Goal: Browse casually

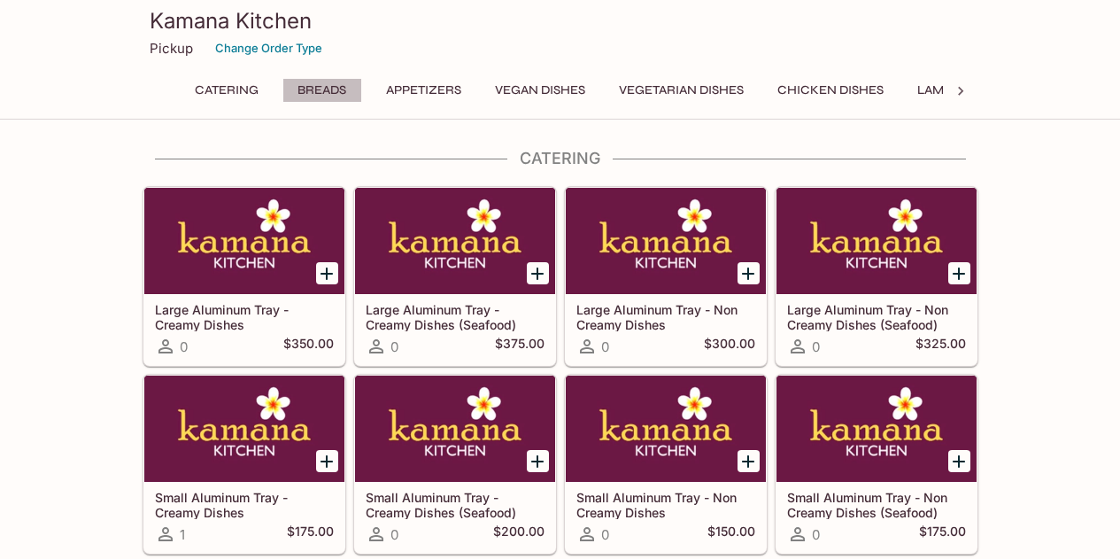
click at [313, 81] on button "Breads" at bounding box center [322, 90] width 80 height 25
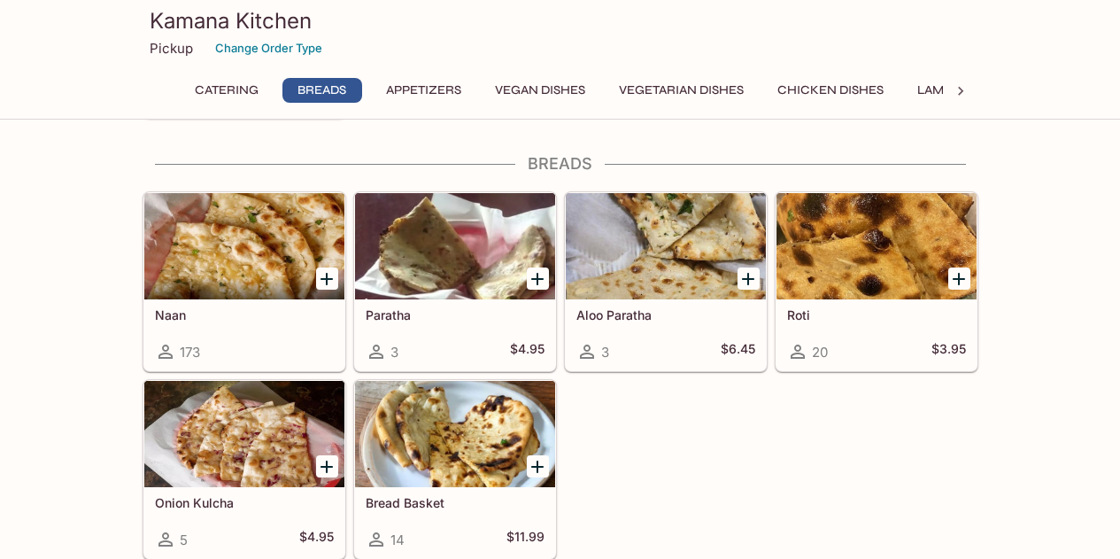
scroll to position [627, 0]
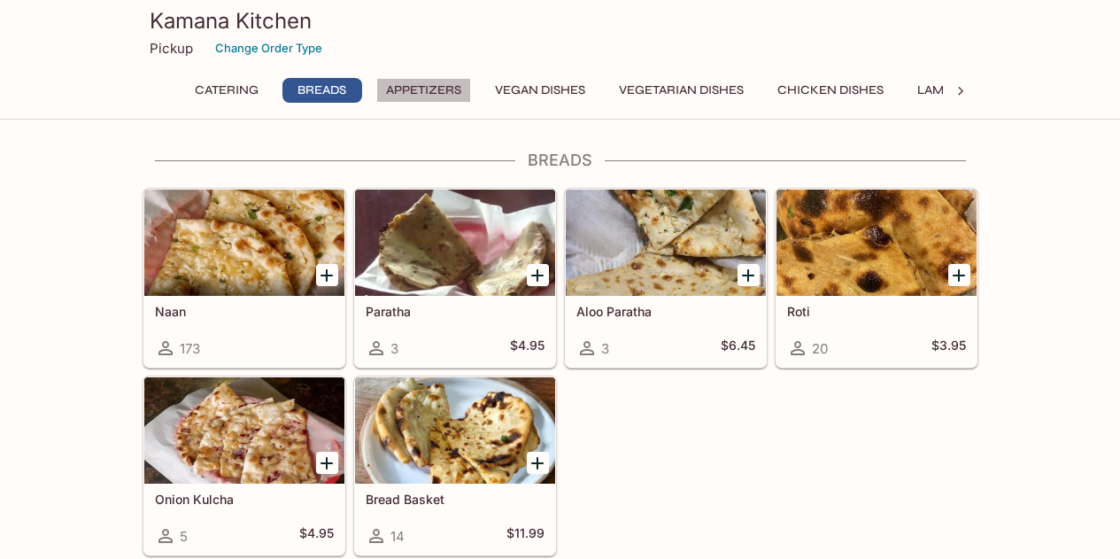
click at [425, 96] on button "Appetizers" at bounding box center [423, 90] width 95 height 25
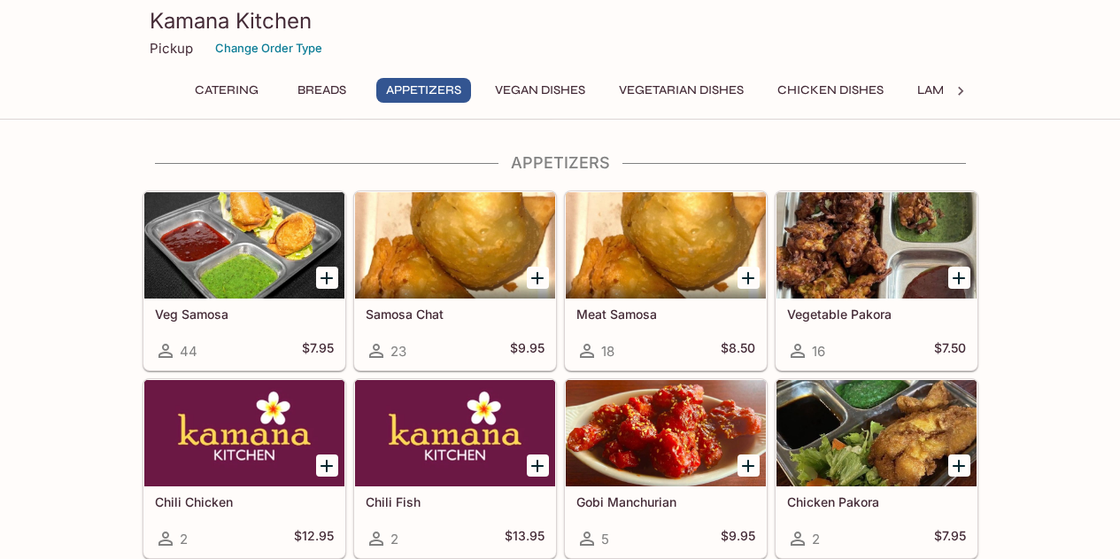
scroll to position [1068, 0]
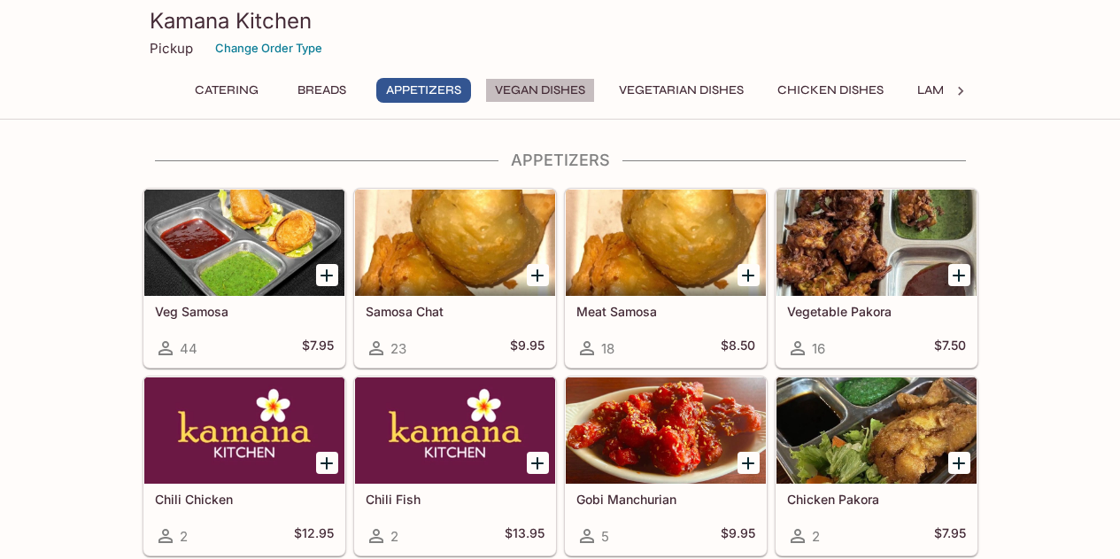
click at [542, 102] on button "Vegan Dishes" at bounding box center [540, 90] width 110 height 25
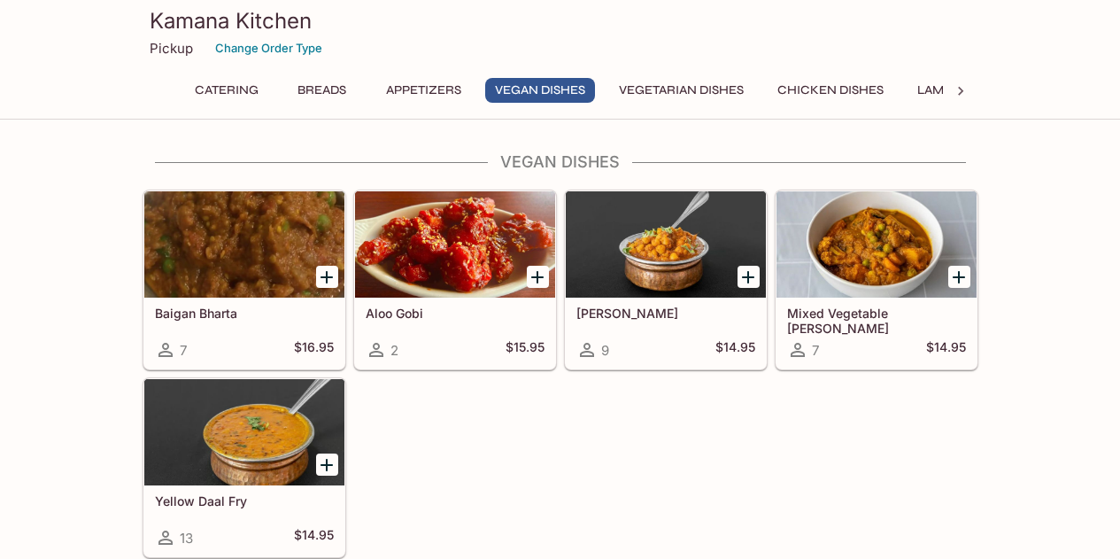
scroll to position [1884, 0]
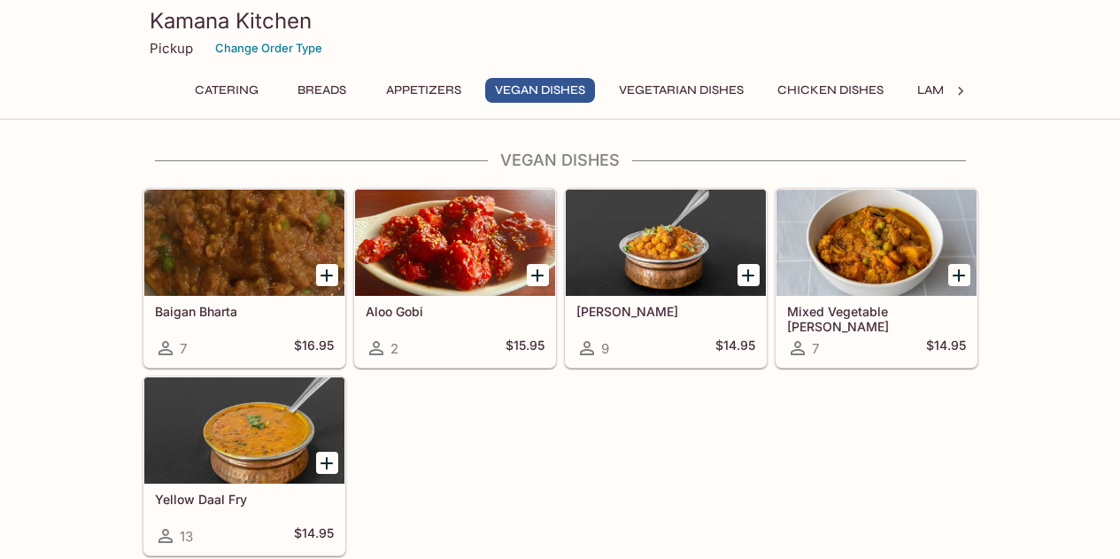
click at [704, 104] on div "Catering Breads Appetizers Vegan Dishes Vegetarian Dishes Chicken Dishes Lamb D…" at bounding box center [560, 95] width 765 height 35
click at [694, 96] on button "Vegetarian Dishes" at bounding box center [681, 90] width 144 height 25
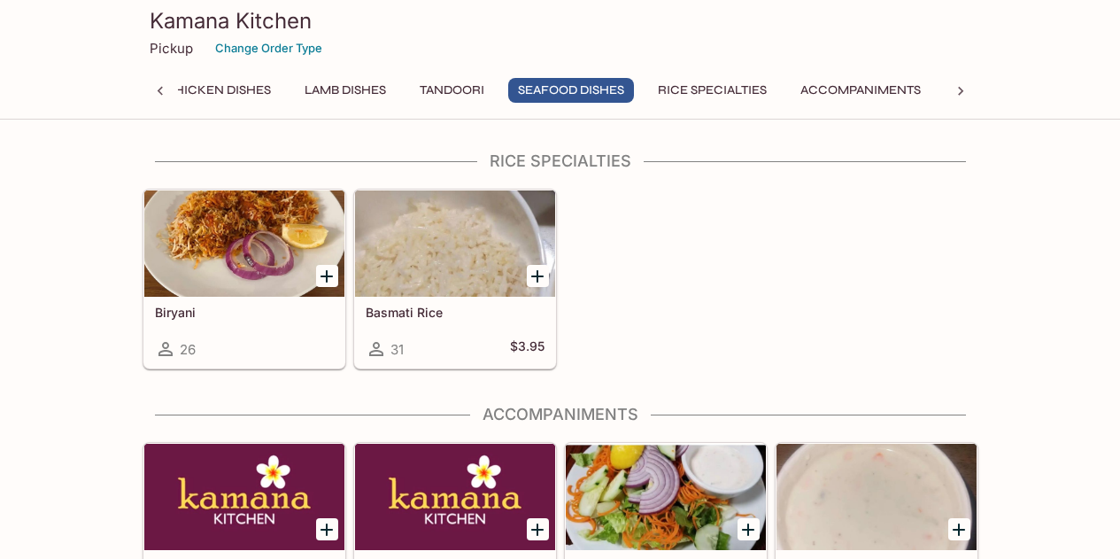
scroll to position [4903, 0]
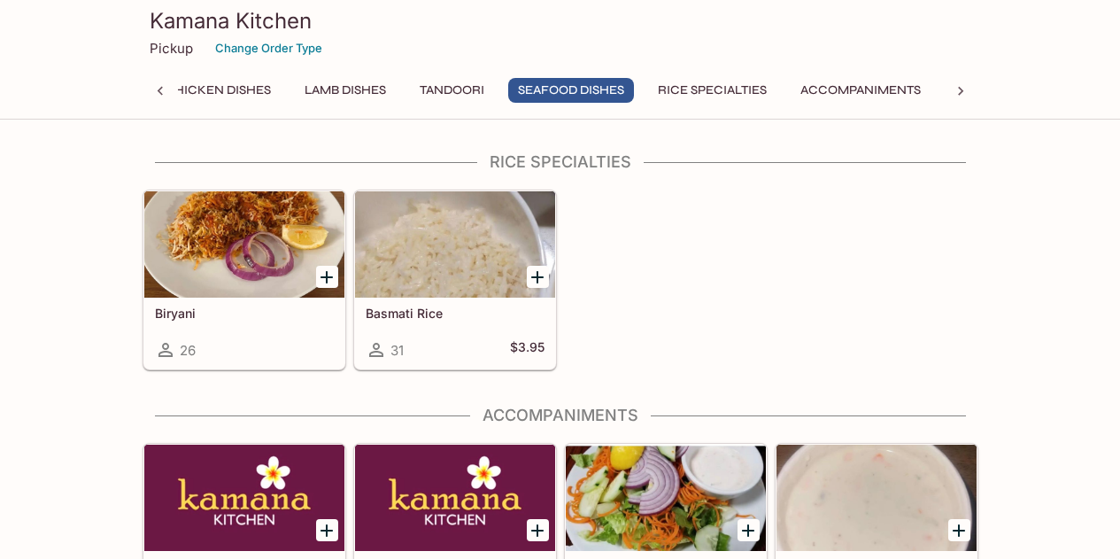
click at [259, 285] on div at bounding box center [244, 244] width 200 height 106
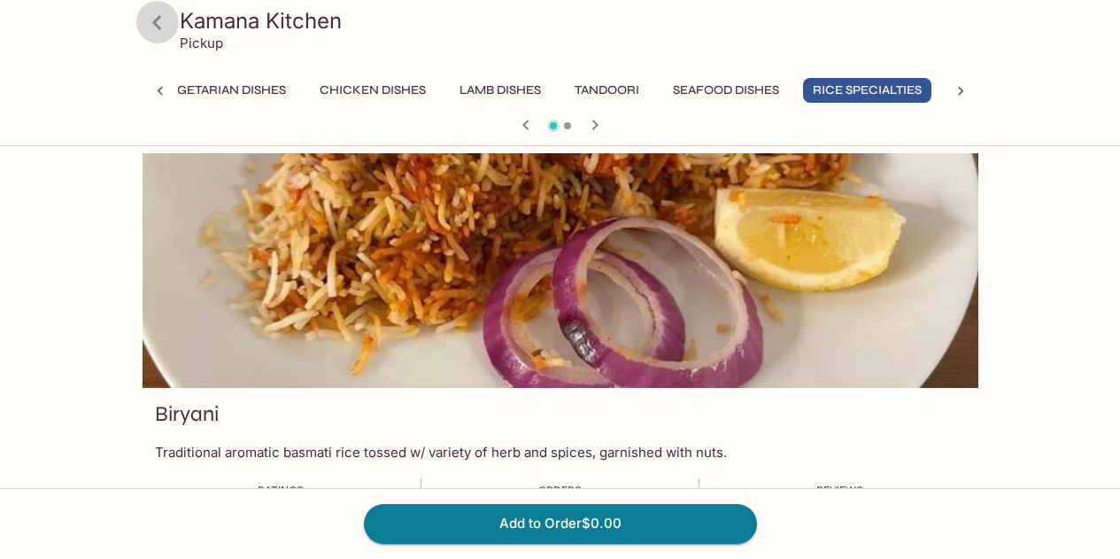
click at [158, 28] on icon at bounding box center [156, 22] width 9 height 14
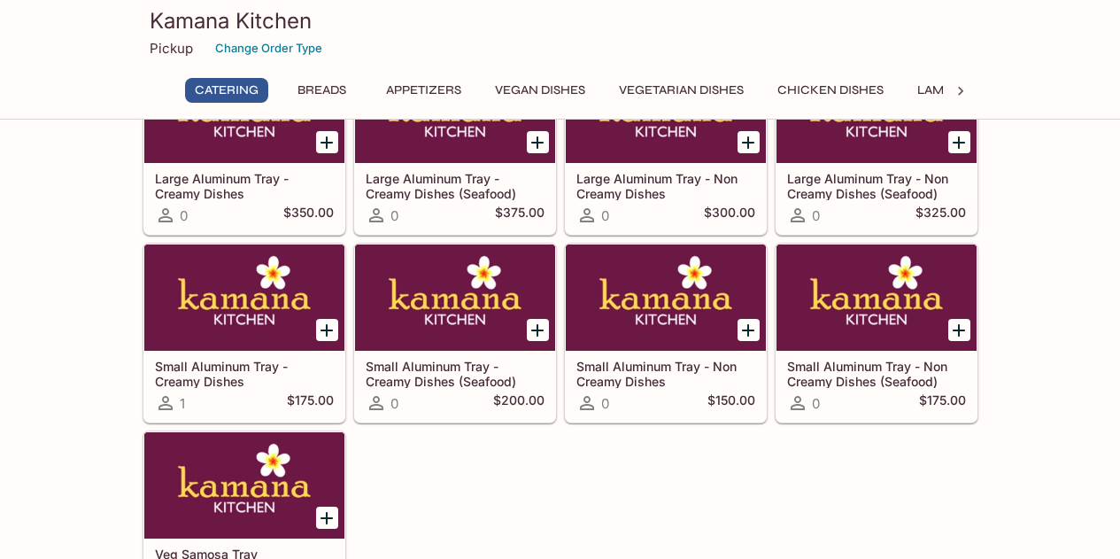
scroll to position [134, 0]
